Goal: Task Accomplishment & Management: Manage account settings

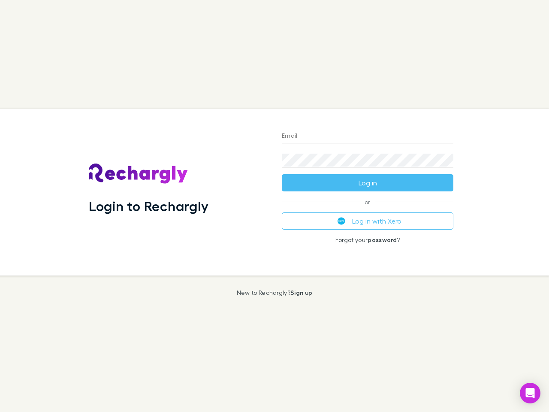
click at [275, 206] on div "Login to Rechargly" at bounding box center [178, 192] width 193 height 166
click at [368, 136] on input "Email" at bounding box center [368, 137] width 172 height 14
click at [368, 183] on button "Log in" at bounding box center [368, 182] width 172 height 17
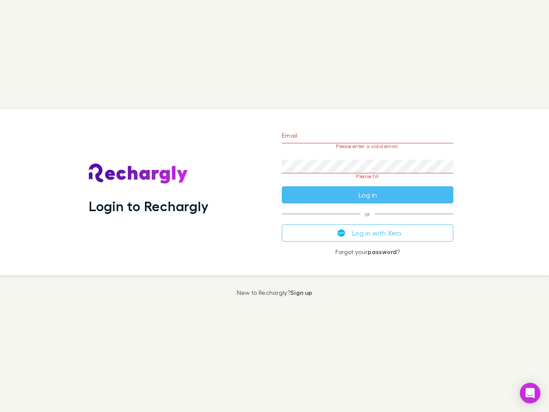
click at [368, 221] on div "Email Please enter a valid email. Password Please fill Log in or Log in with Xe…" at bounding box center [367, 192] width 185 height 166
click at [530, 393] on icon "Open Intercom Messenger" at bounding box center [530, 393] width 9 height 10
